Goal: Task Accomplishment & Management: Manage account settings

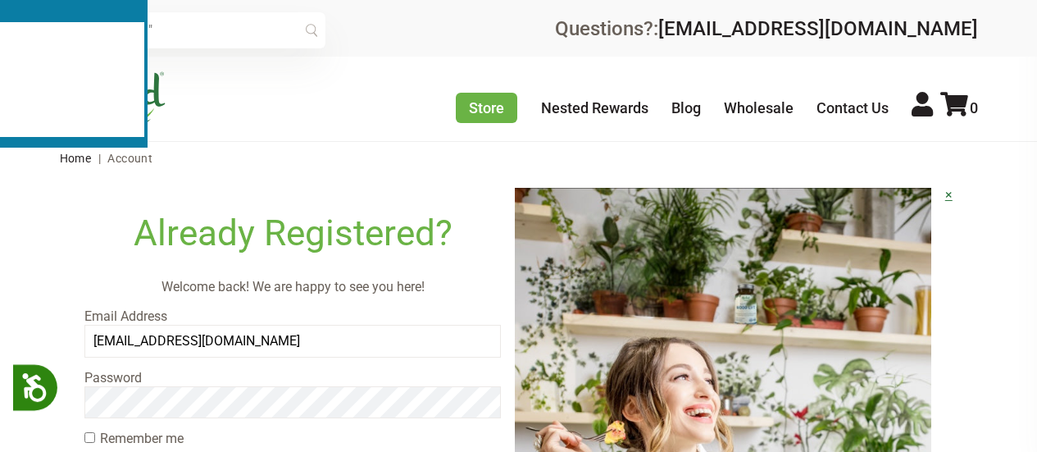
scroll to position [113, 0]
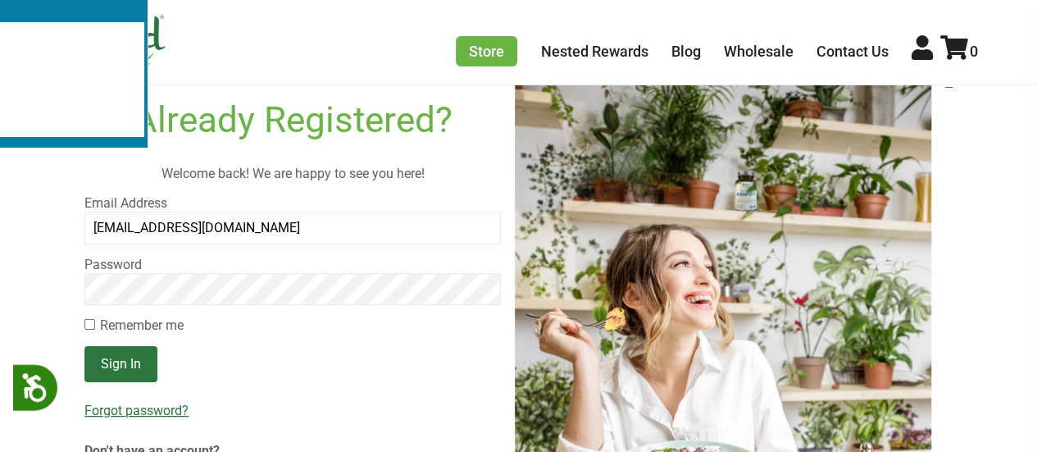
click at [147, 371] on input "Sign In" at bounding box center [120, 364] width 73 height 36
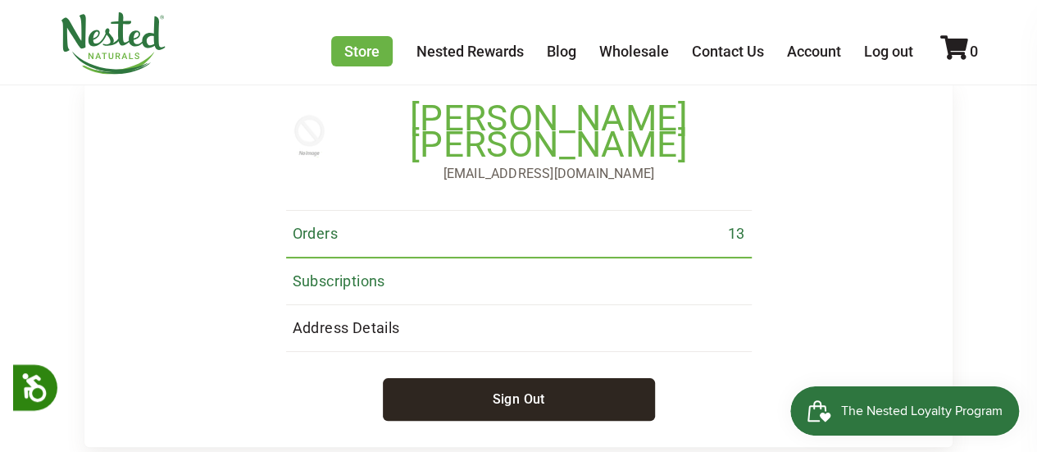
scroll to position [110, 0]
click at [364, 257] on link "Subscriptions" at bounding box center [519, 280] width 466 height 47
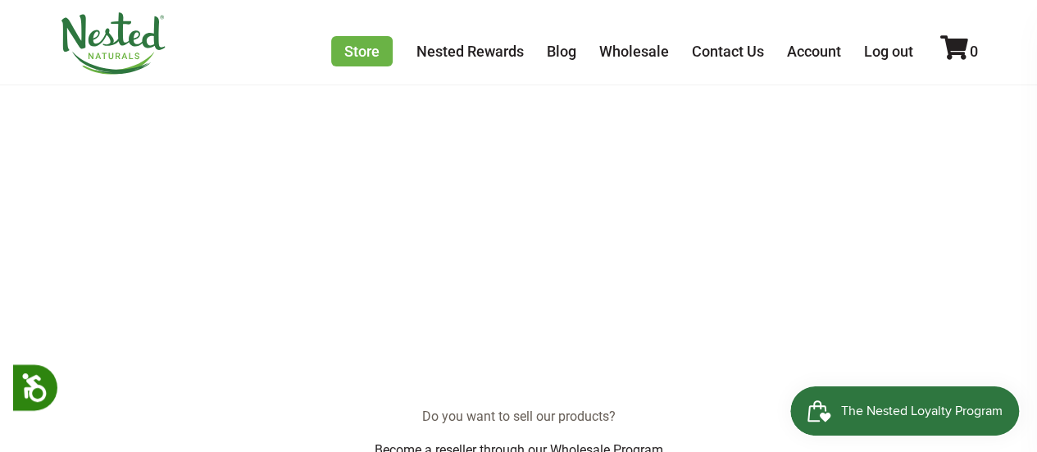
scroll to position [261, 0]
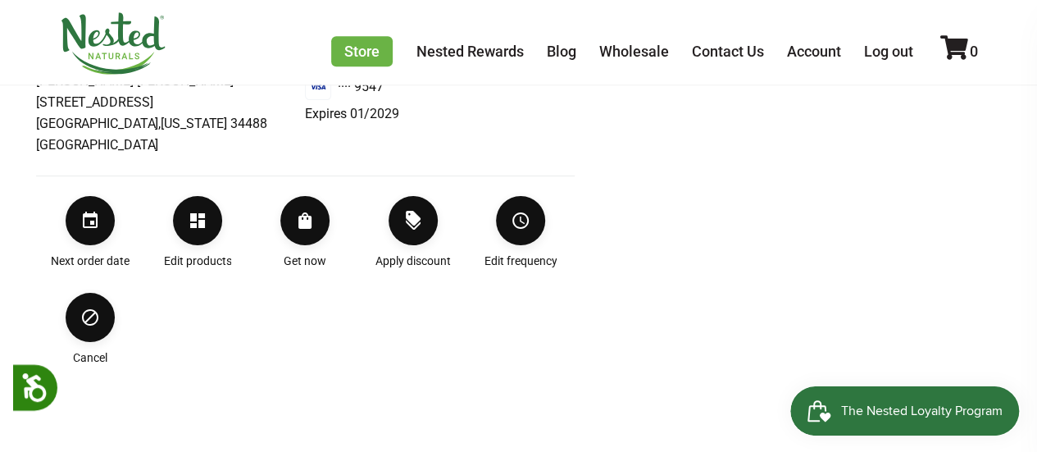
scroll to position [663, 0]
click at [307, 224] on icon "Order Now" at bounding box center [304, 220] width 13 height 16
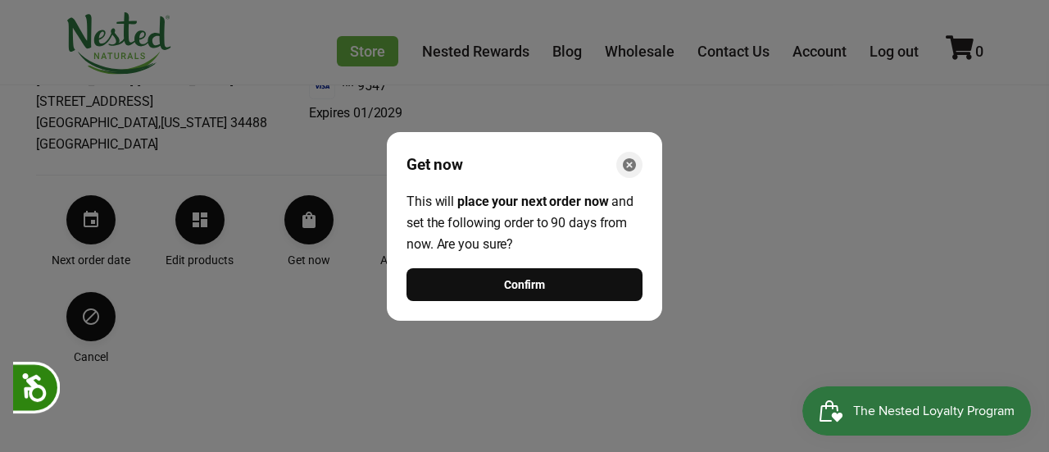
click at [631, 166] on icon "Close" at bounding box center [629, 164] width 13 height 13
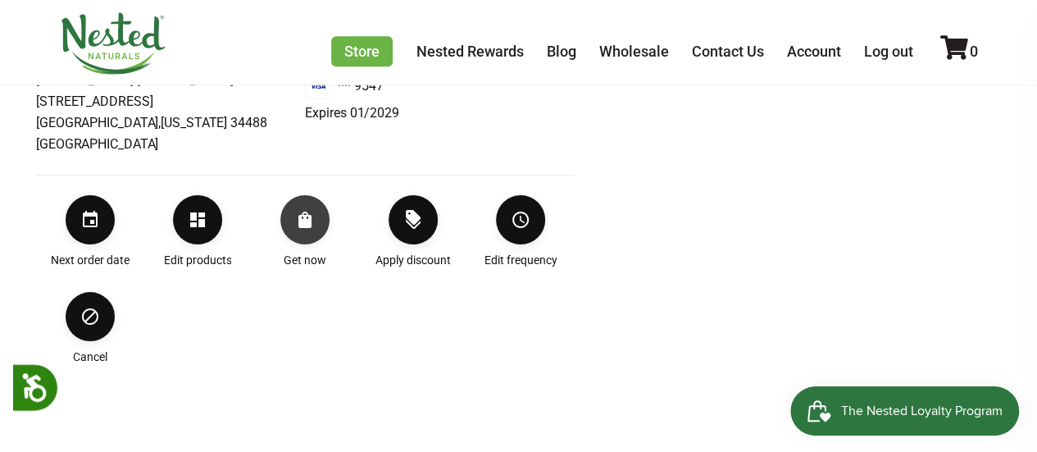
click at [307, 235] on button "Order Now" at bounding box center [304, 219] width 49 height 49
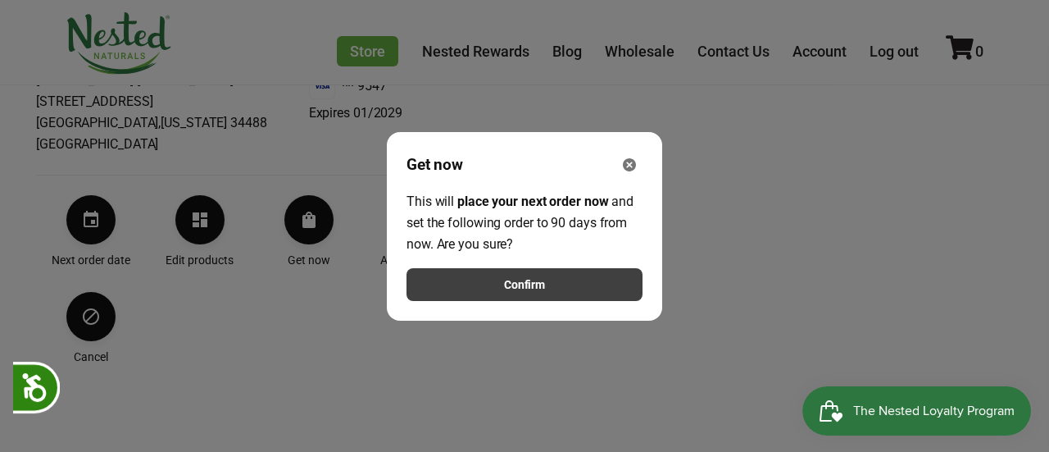
click at [579, 298] on button "Confirm" at bounding box center [525, 284] width 236 height 33
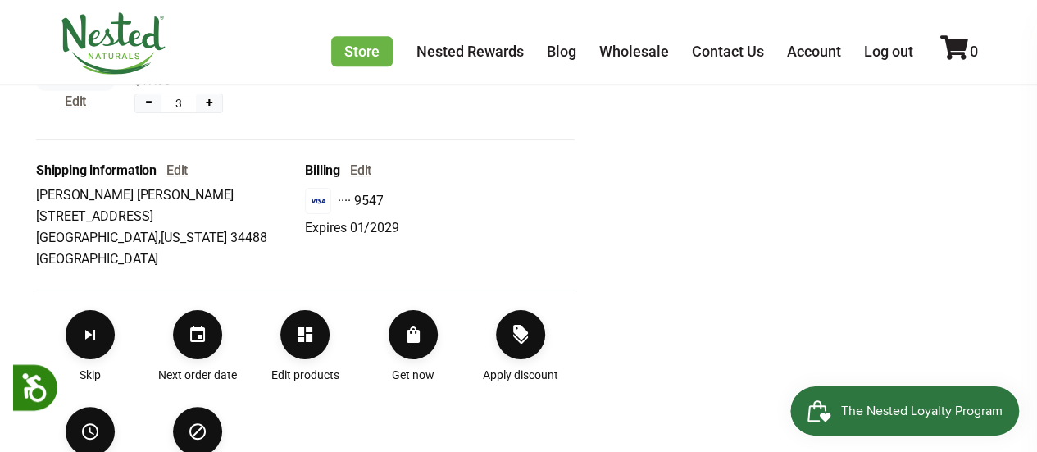
scroll to position [503, 0]
